Goal: Transaction & Acquisition: Register for event/course

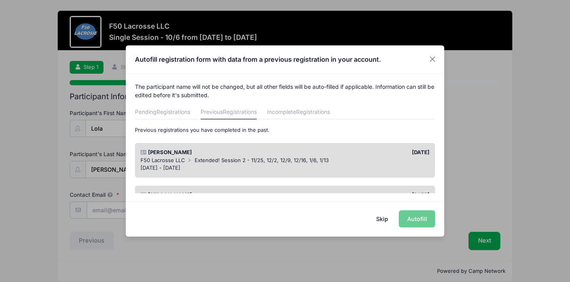
click at [418, 220] on div "Skip Autofill" at bounding box center [285, 218] width 318 height 35
click at [383, 219] on button "Skip" at bounding box center [382, 218] width 28 height 17
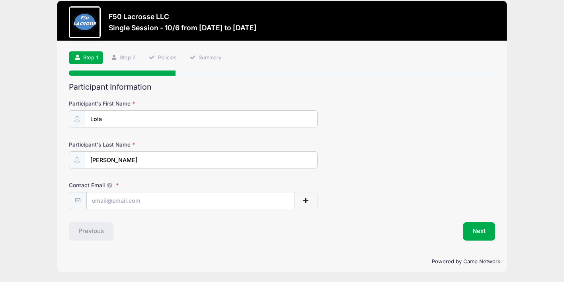
scroll to position [10, 0]
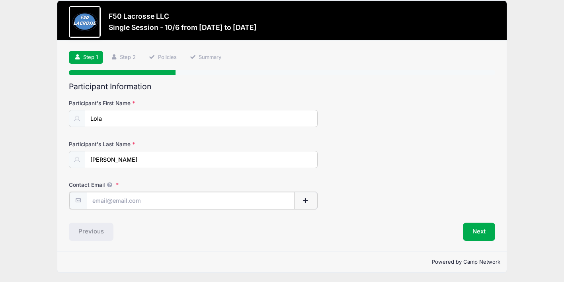
click at [158, 196] on input "Contact Email" at bounding box center [191, 200] width 208 height 17
type input "[EMAIL_ADDRESS][DOMAIN_NAME]"
click at [334, 218] on div "Participant Information Participant's First Name Lola Participant's Last Name V…" at bounding box center [282, 161] width 426 height 158
click at [487, 229] on button "Next" at bounding box center [479, 231] width 32 height 18
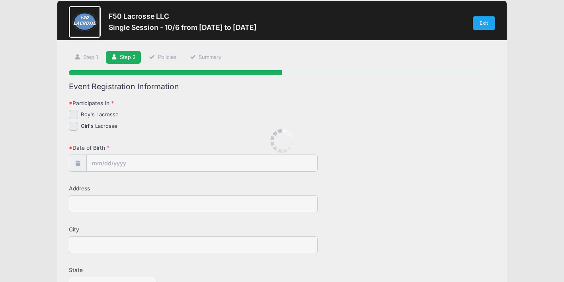
scroll to position [0, 0]
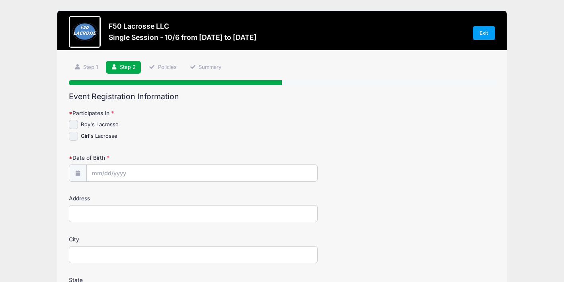
click at [73, 134] on input "Girl's Lacrosse" at bounding box center [73, 136] width 9 height 9
checkbox input "true"
click at [142, 168] on input "Date of Birth" at bounding box center [202, 173] width 230 height 17
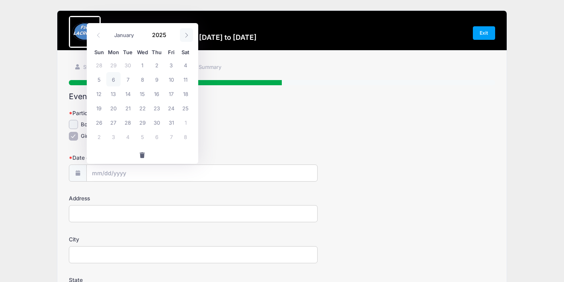
click at [187, 36] on icon at bounding box center [186, 35] width 5 height 5
select select "11"
click at [187, 36] on icon at bounding box center [186, 35] width 5 height 5
type input "2026"
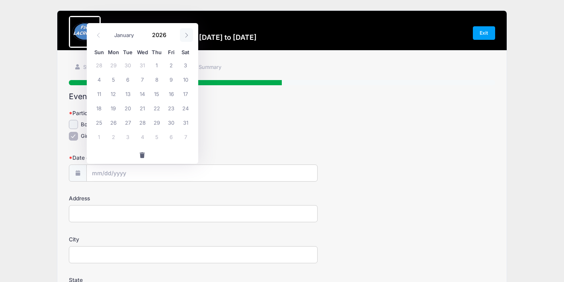
click at [187, 36] on icon at bounding box center [186, 35] width 5 height 5
select select "3"
click at [142, 93] on span "15" at bounding box center [142, 93] width 14 height 14
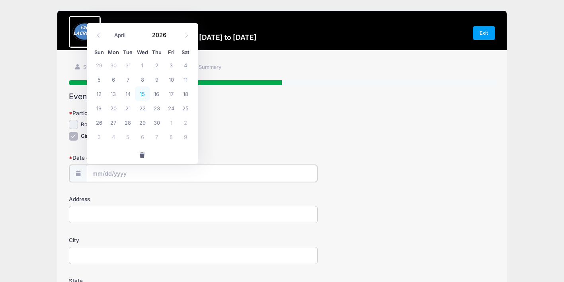
type input "04/15/2026"
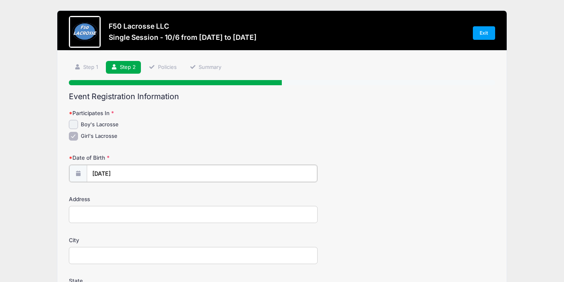
click at [122, 172] on input "04/15/2026" at bounding box center [202, 173] width 230 height 17
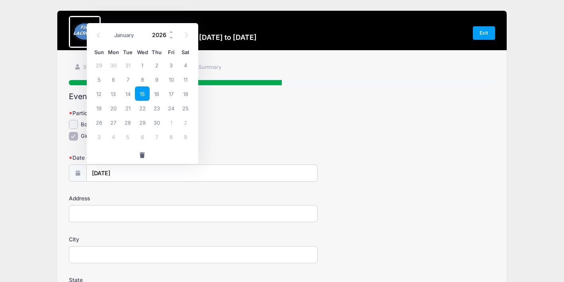
click at [158, 36] on input "2026" at bounding box center [161, 35] width 26 height 12
click at [171, 37] on span at bounding box center [172, 38] width 6 height 6
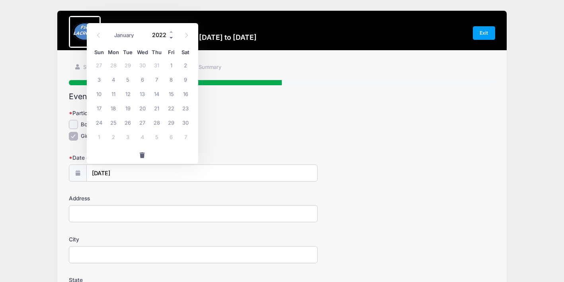
click at [171, 37] on span at bounding box center [172, 38] width 6 height 6
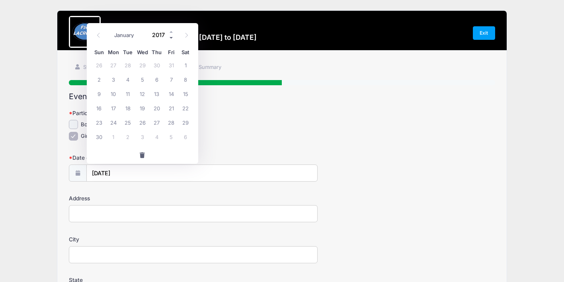
click at [171, 37] on span at bounding box center [172, 38] width 6 height 6
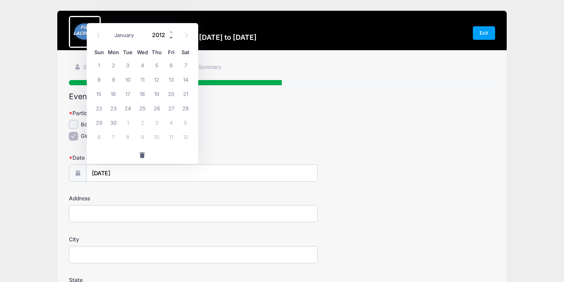
click at [171, 37] on span at bounding box center [172, 38] width 6 height 6
click at [171, 31] on span at bounding box center [172, 32] width 6 height 6
click at [227, 120] on div "Boy's Lacrosse" at bounding box center [193, 124] width 248 height 9
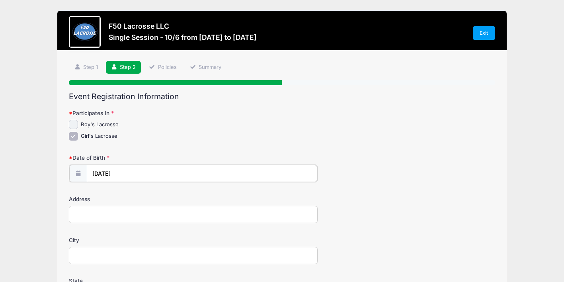
click at [123, 173] on input "04/15/2026" at bounding box center [202, 173] width 230 height 17
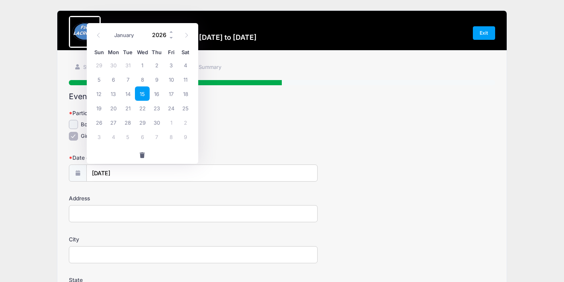
click at [163, 35] on input "2026" at bounding box center [161, 35] width 26 height 12
type input "2011"
click at [172, 96] on span "15" at bounding box center [171, 93] width 14 height 14
type input "04/15/2011"
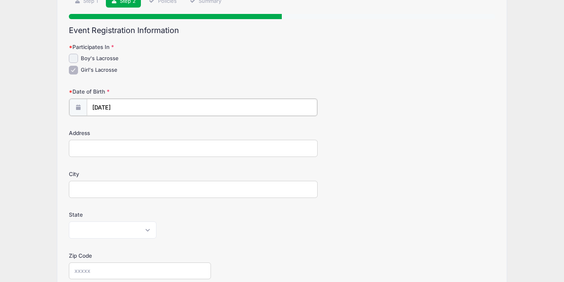
scroll to position [68, 0]
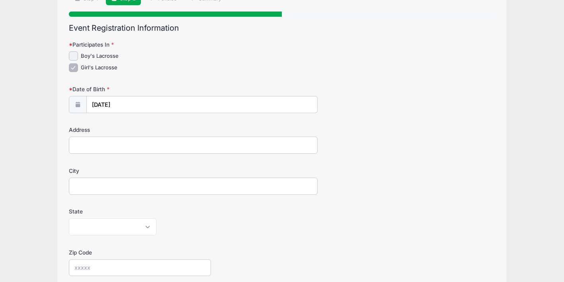
click at [88, 147] on input "Address" at bounding box center [193, 144] width 248 height 17
type input "83 Rockwell Drive"
type input "Hilton"
select select "NY"
type input "14468"
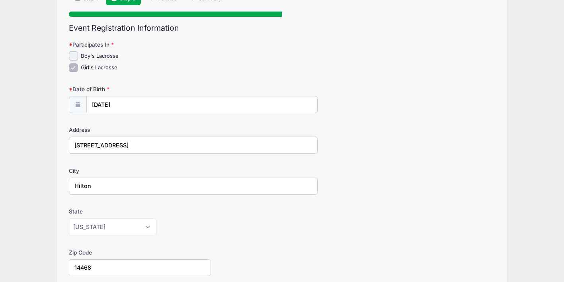
type input "(585) 317-7662"
type input "[EMAIL_ADDRESS][DOMAIN_NAME]"
click at [403, 192] on div "City Hilton" at bounding box center [282, 181] width 426 height 28
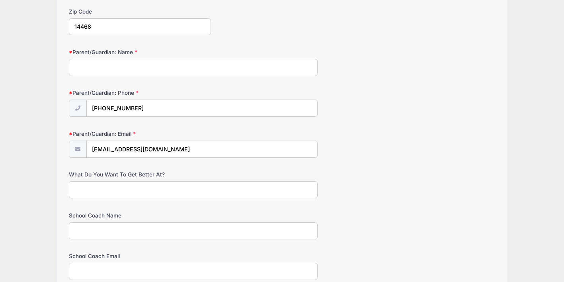
scroll to position [329, 0]
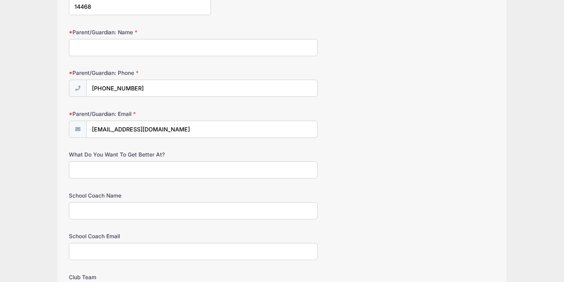
click at [131, 49] on input "Parent/Guardian: Name" at bounding box center [193, 47] width 248 height 17
click at [138, 43] on input "Parent/Guardian: Name" at bounding box center [193, 47] width 248 height 17
type input "Emily Vogt"
drag, startPoint x: 392, startPoint y: 166, endPoint x: 369, endPoint y: 177, distance: 24.7
click at [392, 166] on div "What Do You Want To Get Better At?" at bounding box center [282, 164] width 426 height 28
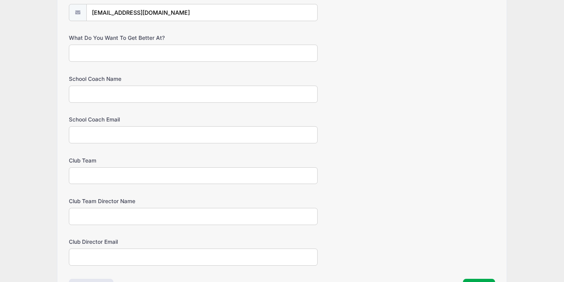
scroll to position [420, 0]
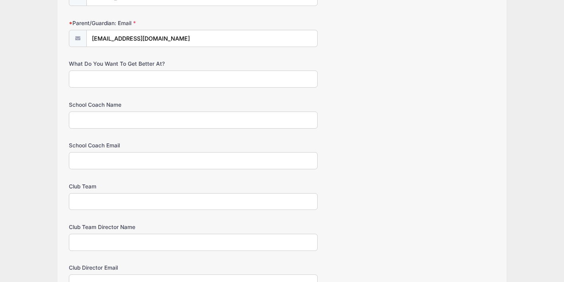
click at [124, 118] on input "School Coach Name" at bounding box center [193, 119] width 248 height 17
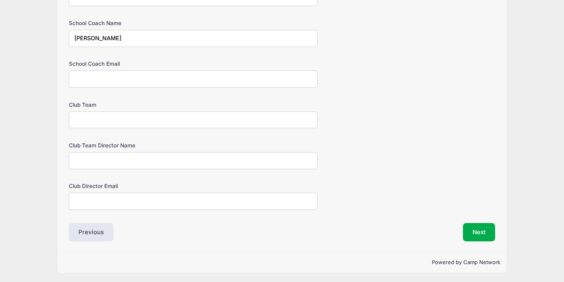
scroll to position [503, 0]
type input "Kyle Norton"
click at [169, 120] on input "Club Team" at bounding box center [193, 118] width 248 height 17
type input "Monster"
click at [126, 157] on input "Club Team Director Name" at bounding box center [193, 159] width 248 height 17
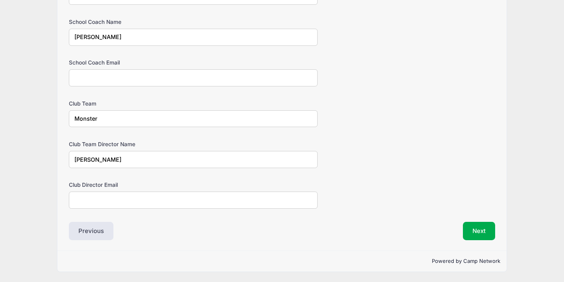
type input "Tim Parrinello"
click at [353, 200] on div "Club Director Email" at bounding box center [282, 195] width 426 height 28
click at [478, 231] on button "Next" at bounding box center [479, 231] width 32 height 18
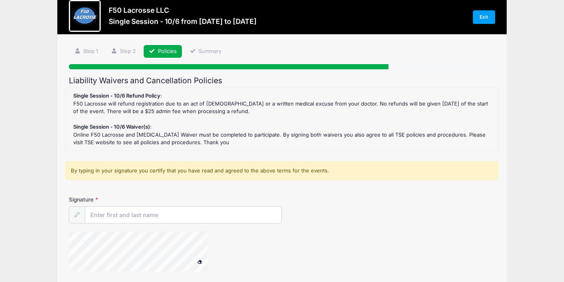
scroll to position [83, 0]
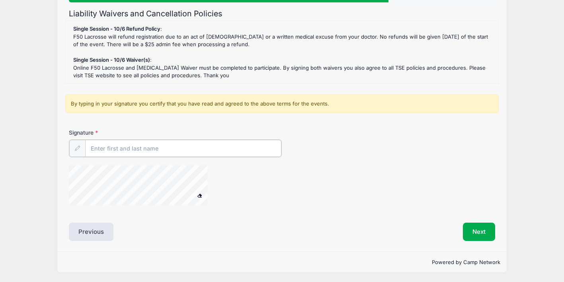
click at [140, 151] on input "Signature" at bounding box center [183, 148] width 196 height 17
type input "Emily Vogt"
drag, startPoint x: 291, startPoint y: 202, endPoint x: 285, endPoint y: 200, distance: 6.6
click at [291, 202] on div at bounding box center [211, 185] width 284 height 42
click at [93, 177] on div "Signature Emily Vogt" at bounding box center [282, 170] width 434 height 83
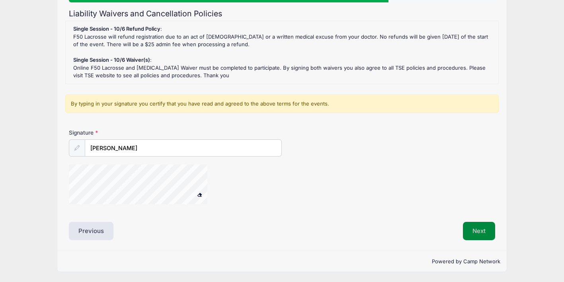
click at [483, 229] on button "Next" at bounding box center [479, 231] width 32 height 18
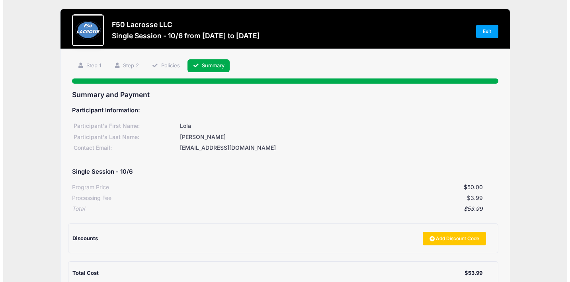
scroll to position [96, 0]
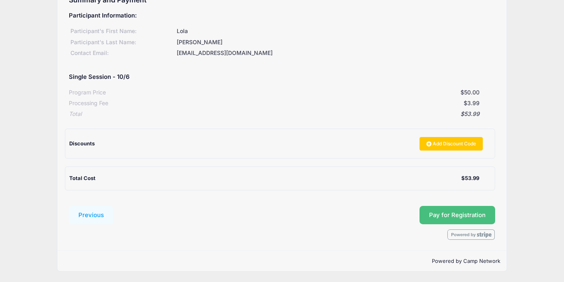
click at [453, 217] on button "Pay for Registration" at bounding box center [457, 215] width 76 height 18
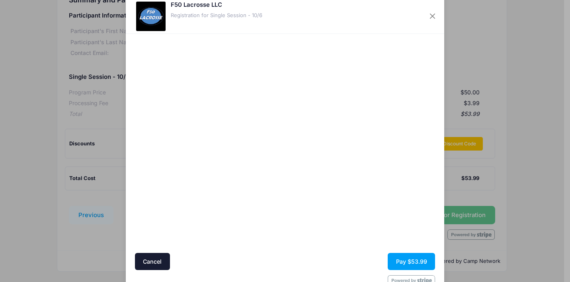
scroll to position [39, 0]
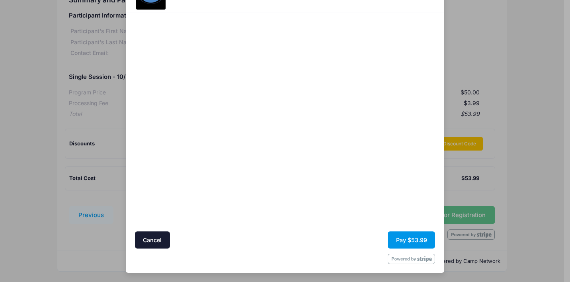
click at [401, 239] on button "Pay $53.99" at bounding box center [411, 239] width 47 height 17
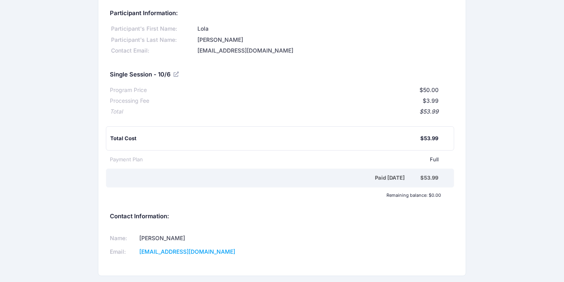
scroll to position [118, 0]
